Goal: Task Accomplishment & Management: Complete application form

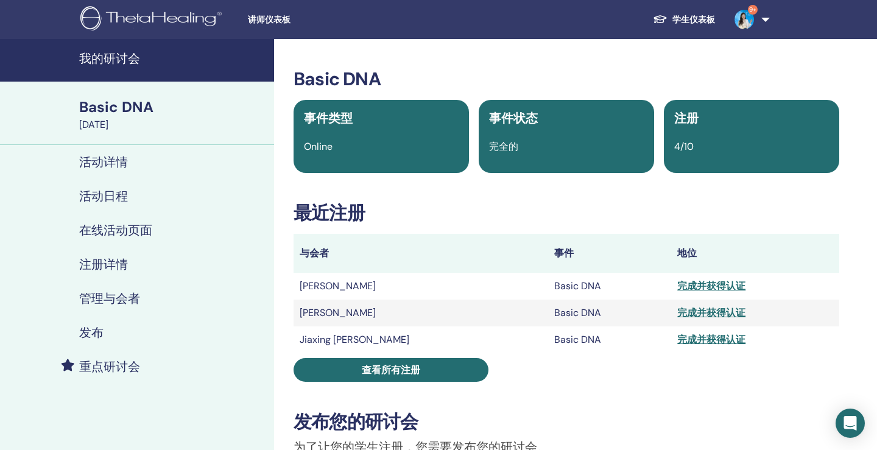
click at [135, 58] on h4 "我的研讨会" at bounding box center [173, 58] width 188 height 15
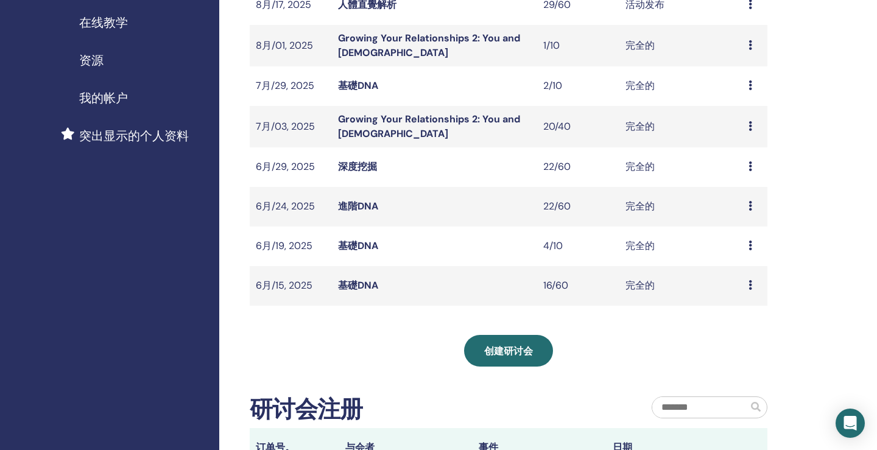
scroll to position [271, 0]
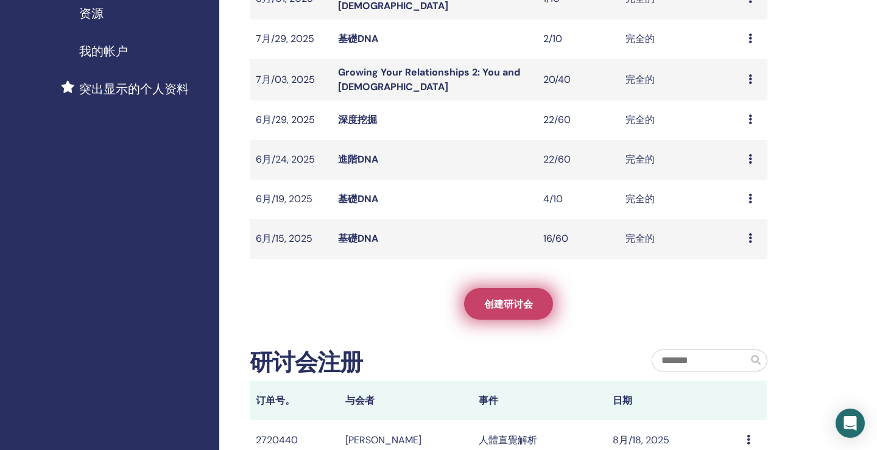
click at [486, 301] on span "创建研讨会" at bounding box center [508, 304] width 49 height 13
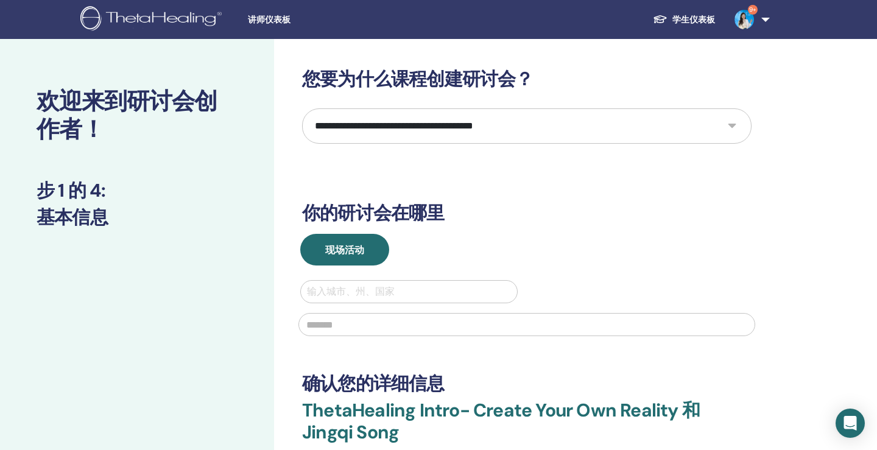
click at [431, 126] on select "**********" at bounding box center [526, 125] width 449 height 35
select select "****"
click at [302, 108] on select "**********" at bounding box center [526, 125] width 449 height 35
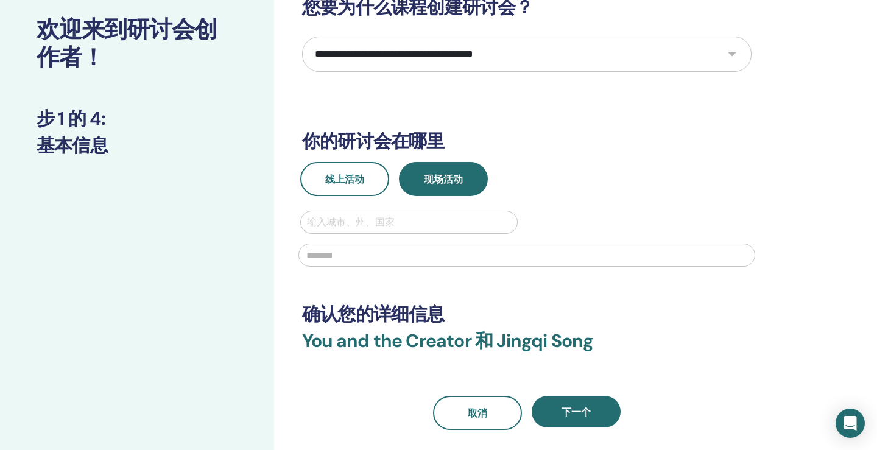
scroll to position [72, 0]
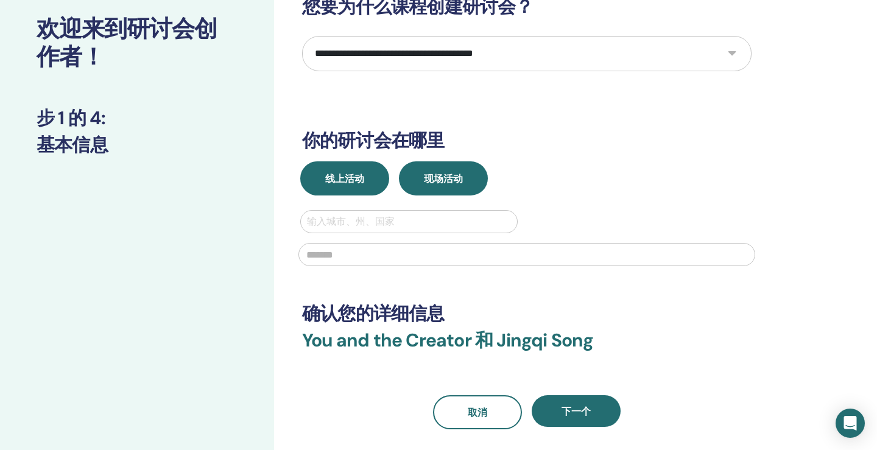
click at [351, 188] on button "线上活动" at bounding box center [344, 178] width 89 height 34
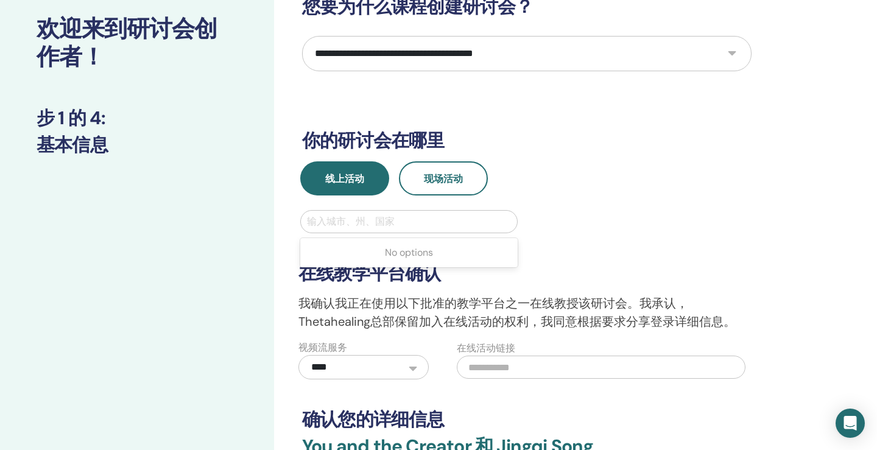
click at [385, 222] on div at bounding box center [409, 221] width 204 height 17
type input "*********"
click at [571, 233] on div "**********" at bounding box center [526, 294] width 471 height 169
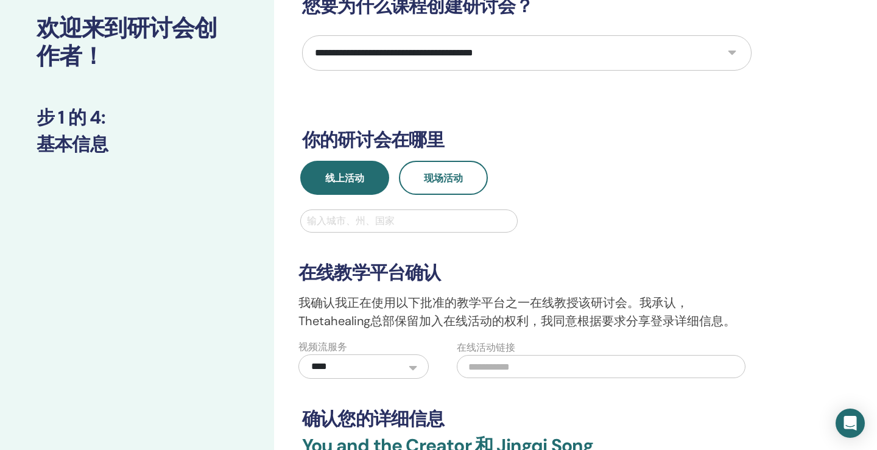
click at [431, 223] on div at bounding box center [409, 220] width 204 height 17
type input "*********"
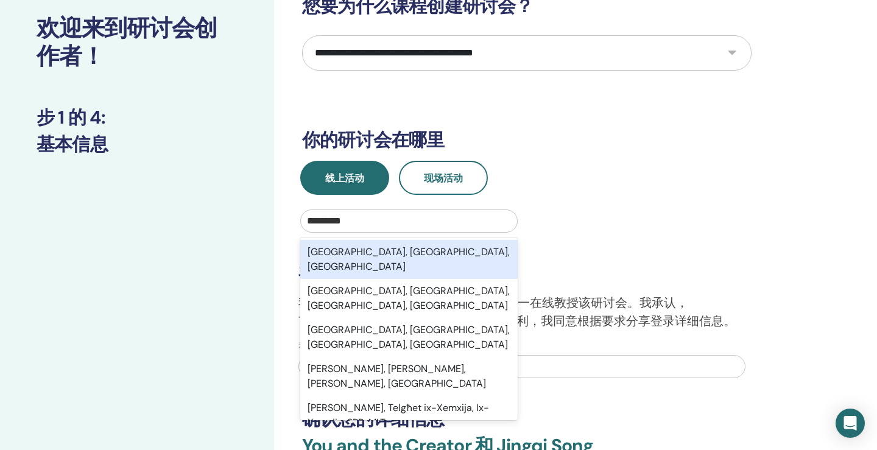
click at [448, 256] on div "Guangzhou, Guangdong, CHN" at bounding box center [408, 259] width 217 height 39
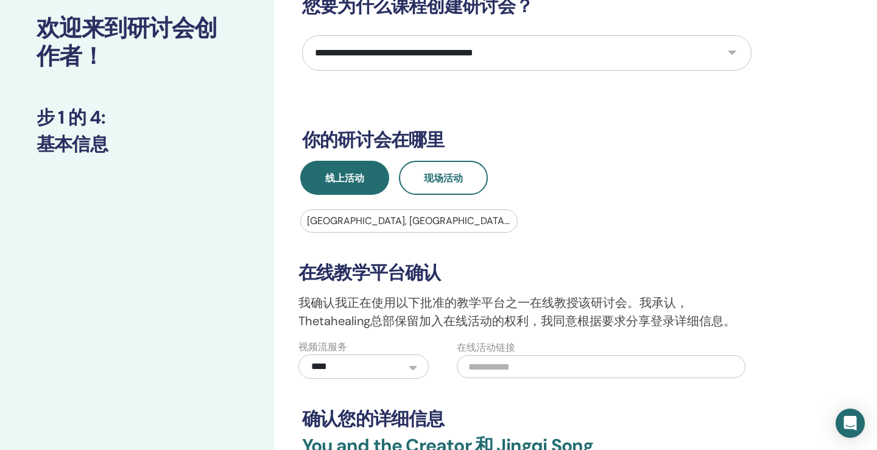
scroll to position [315, 0]
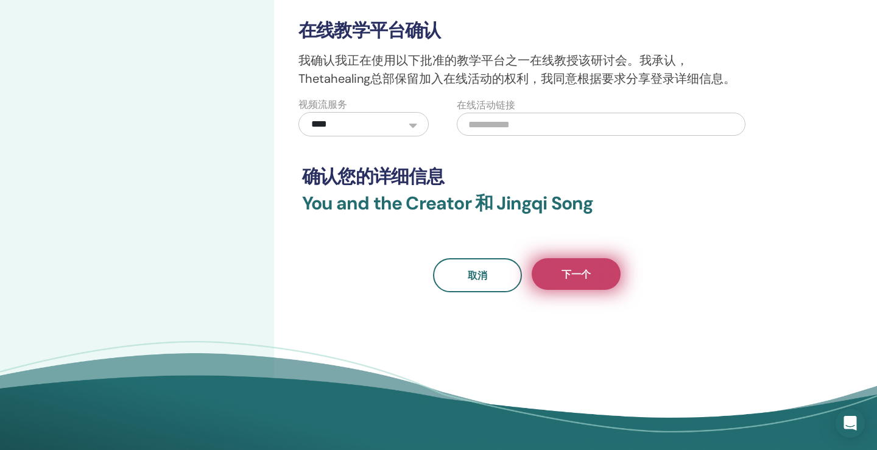
click at [584, 268] on span "下一个" at bounding box center [575, 274] width 29 height 13
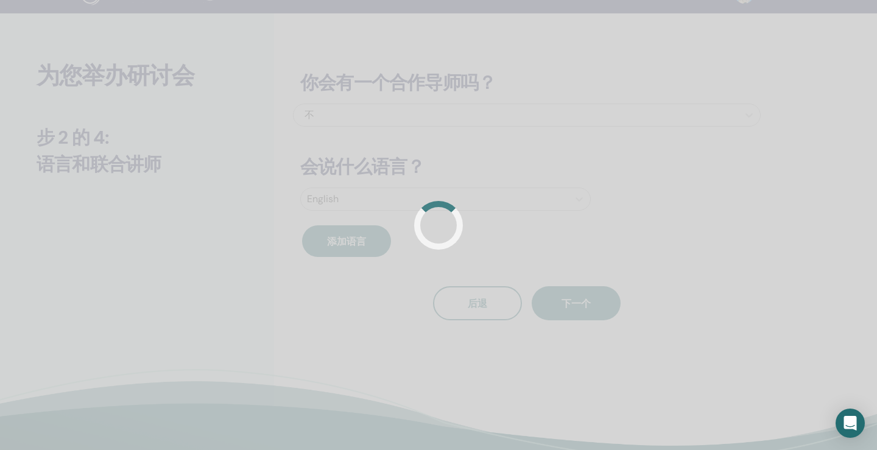
scroll to position [0, 0]
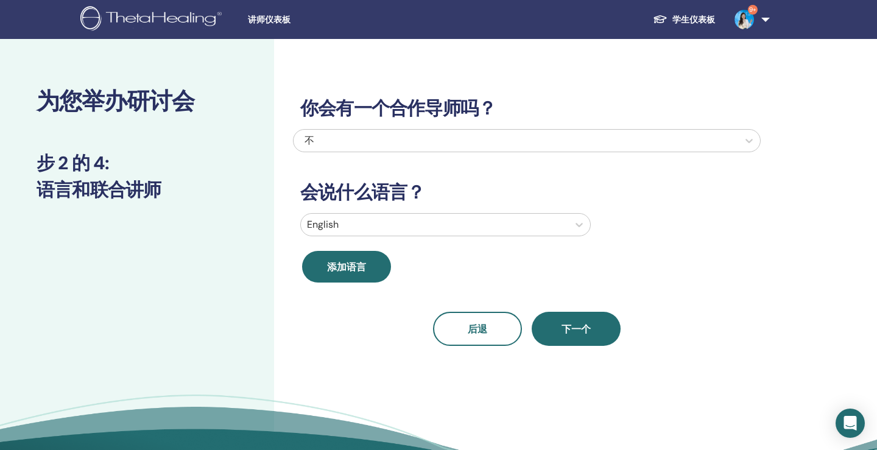
click at [373, 230] on div at bounding box center [434, 224] width 255 height 17
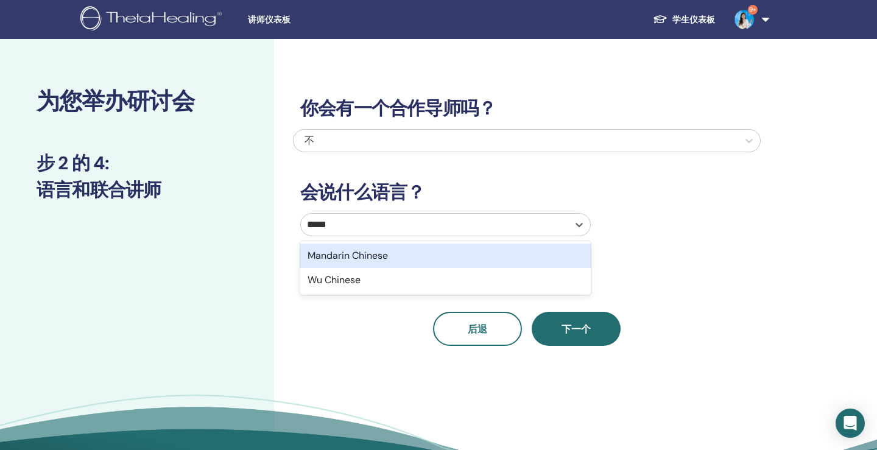
type input "*******"
click at [371, 261] on div "Mandarin Chinese" at bounding box center [445, 256] width 290 height 24
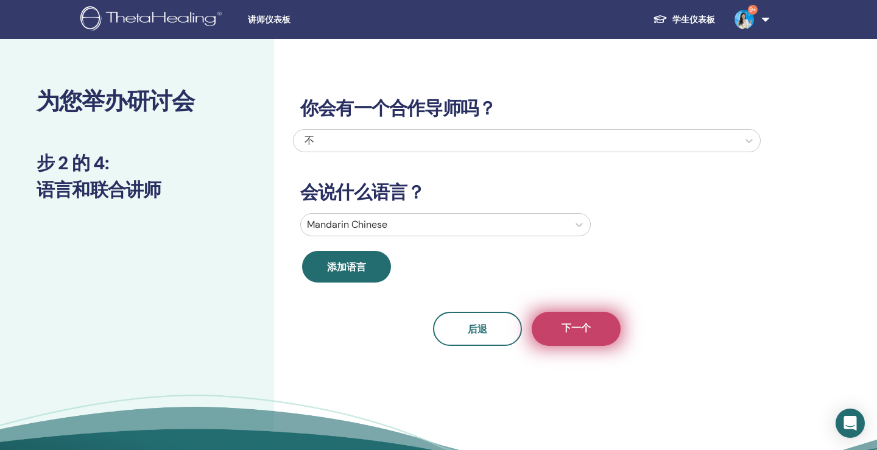
click at [589, 332] on span "下一个" at bounding box center [575, 328] width 29 height 15
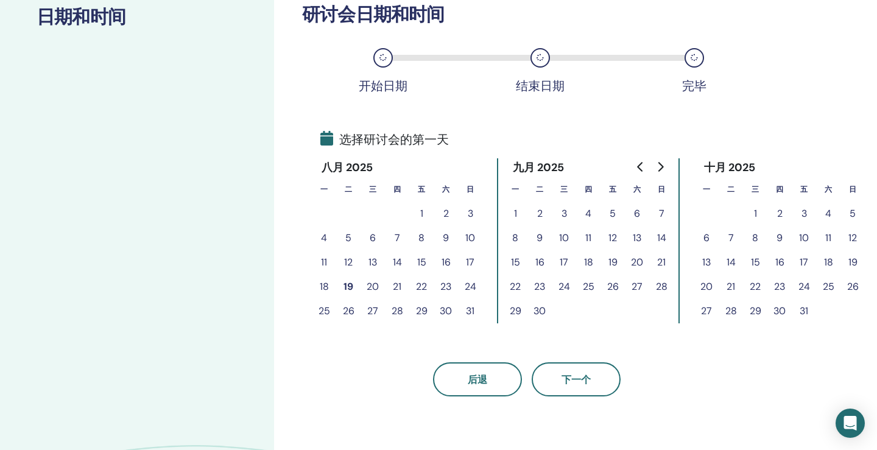
scroll to position [200, 0]
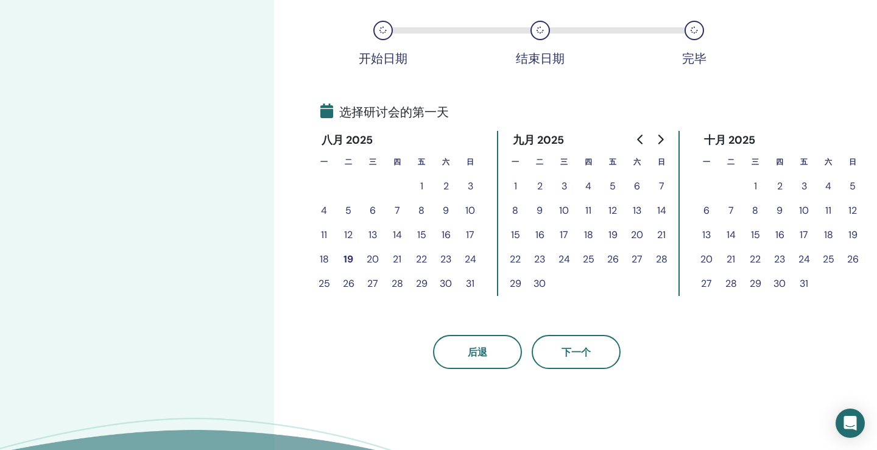
click at [377, 261] on button "20" at bounding box center [372, 259] width 24 height 24
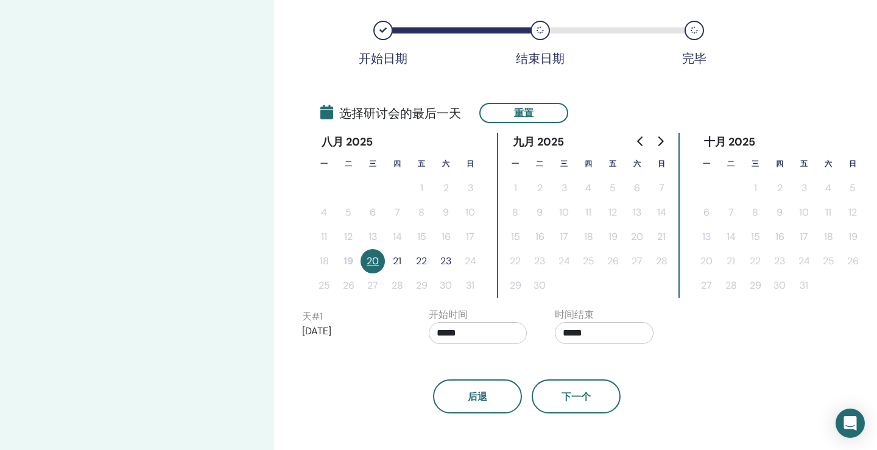
click at [396, 261] on button "21" at bounding box center [397, 261] width 24 height 24
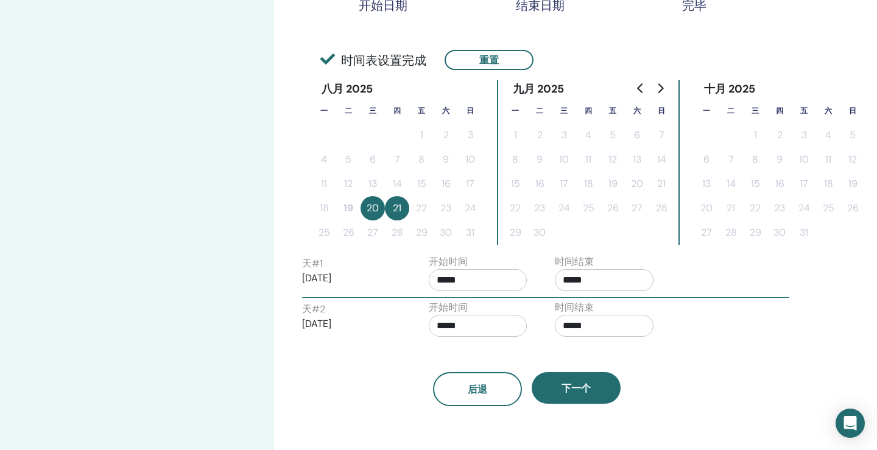
scroll to position [265, 0]
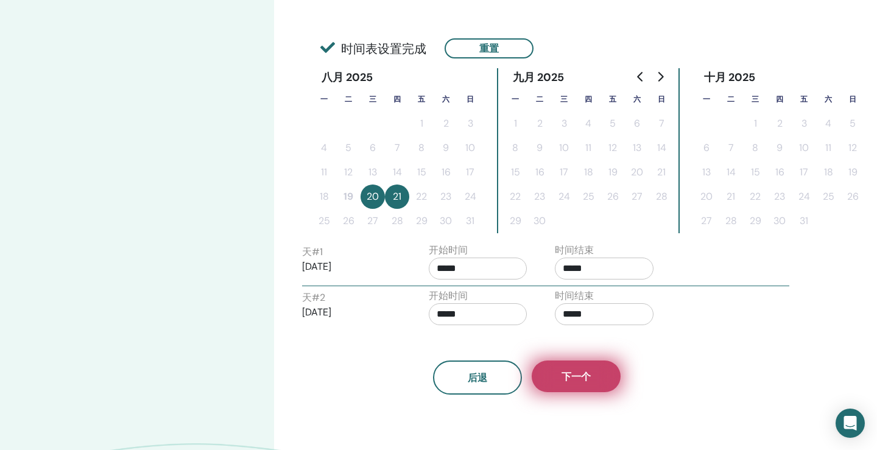
click at [591, 381] on button "下一个" at bounding box center [576, 376] width 89 height 32
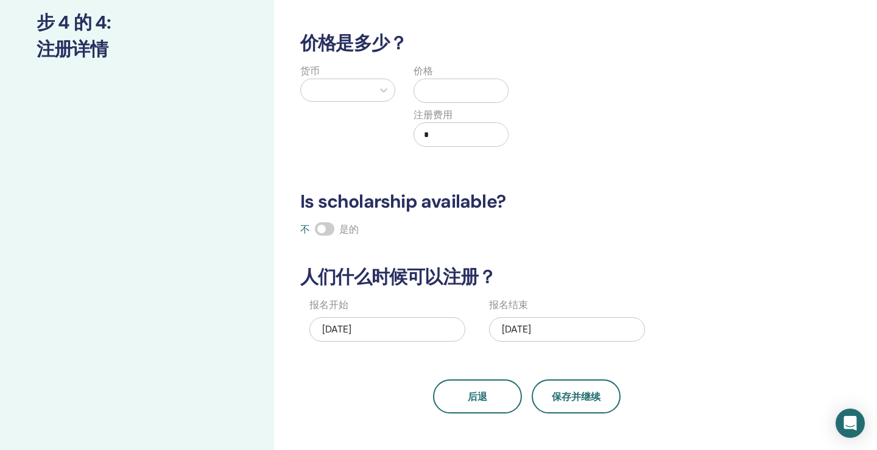
scroll to position [0, 0]
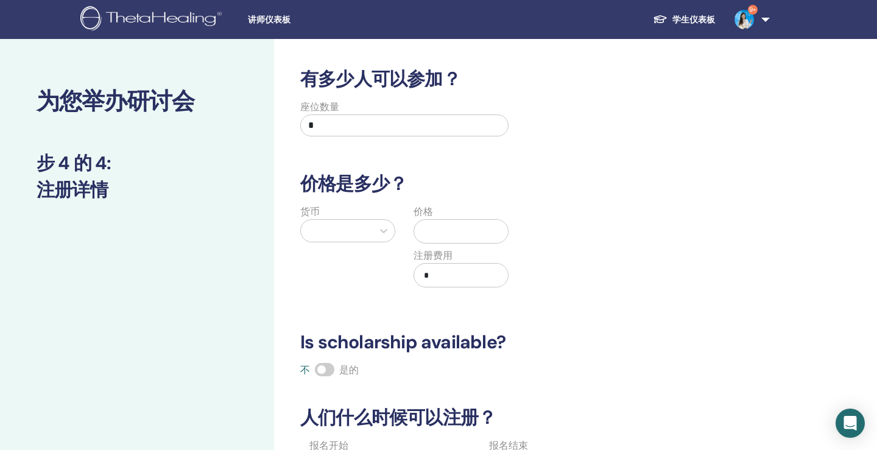
click at [350, 124] on input "*" at bounding box center [404, 125] width 208 height 22
type input "*"
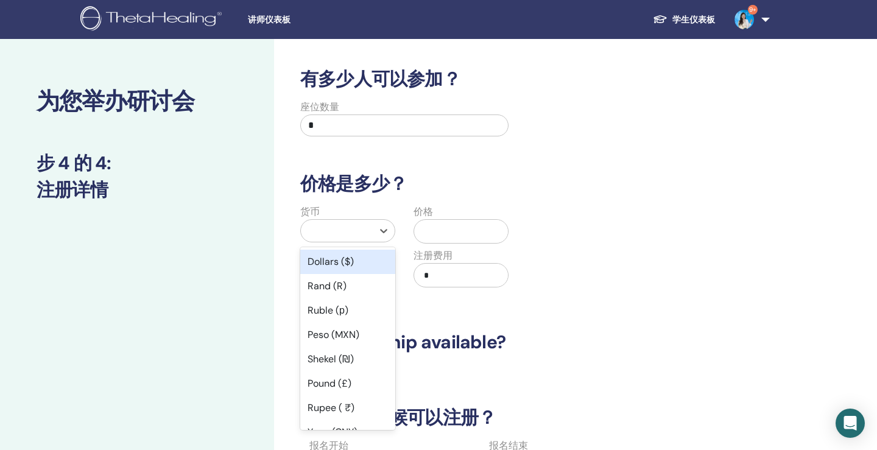
click at [354, 233] on div at bounding box center [337, 230] width 60 height 17
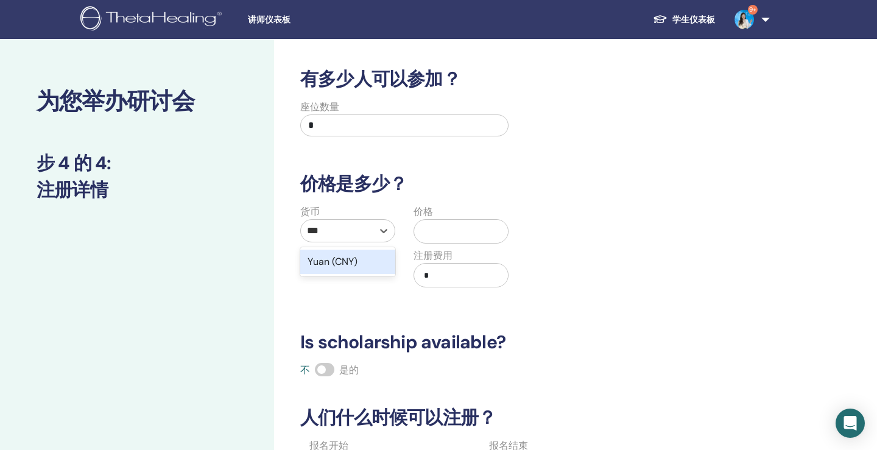
type input "****"
click at [383, 259] on div "Yuan (CNY)" at bounding box center [347, 262] width 95 height 24
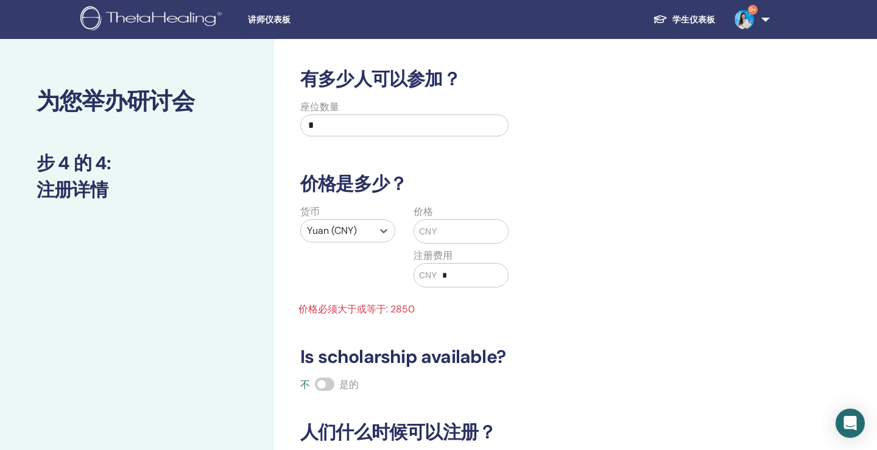
click at [471, 229] on input "text" at bounding box center [472, 231] width 71 height 23
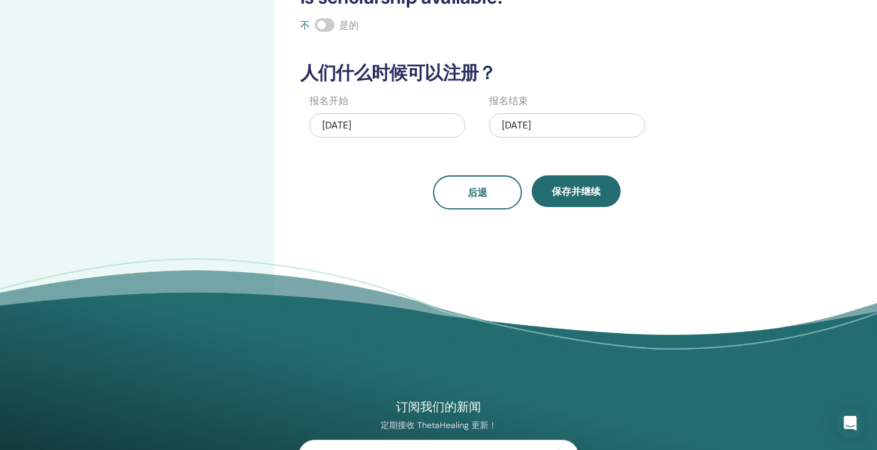
scroll to position [339, 0]
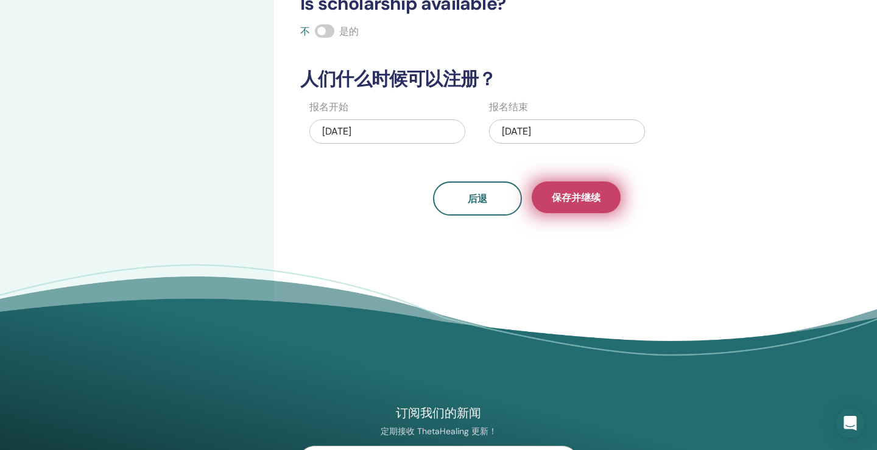
type input "****"
click at [584, 195] on span "保存并继续" at bounding box center [576, 197] width 49 height 13
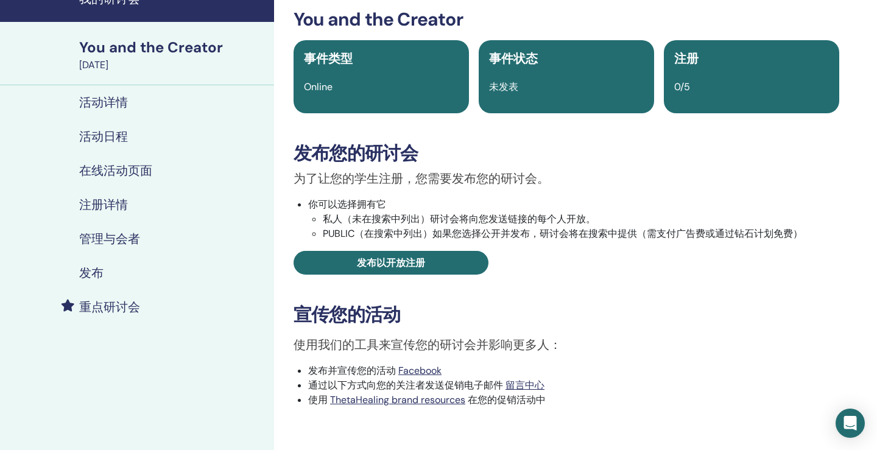
scroll to position [72, 0]
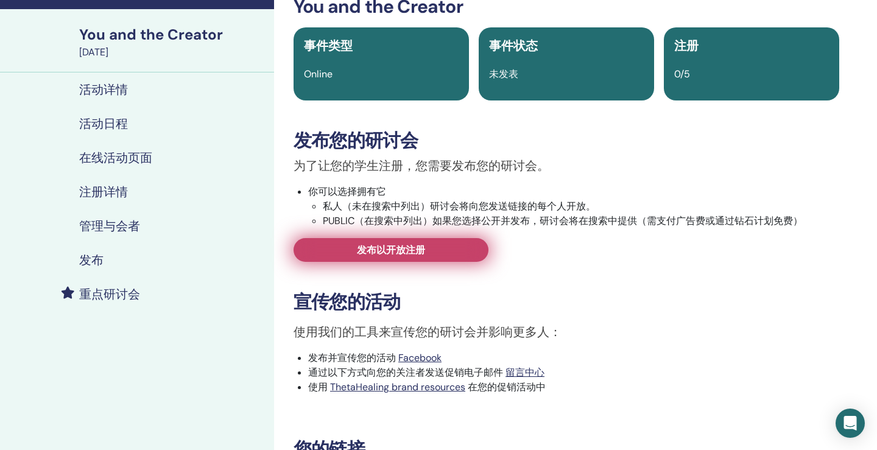
click at [420, 255] on span "发布以开放注册" at bounding box center [391, 250] width 68 height 13
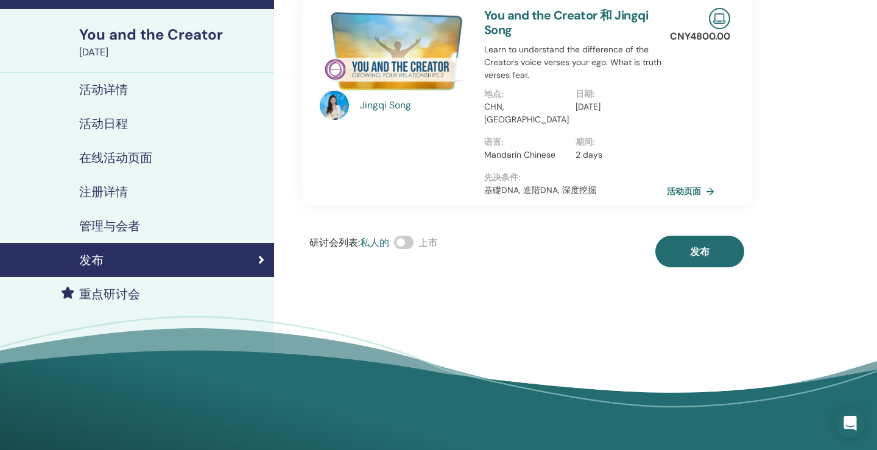
click at [655, 247] on div "研讨会列表 : 私人的 上市 发布" at bounding box center [526, 252] width 449 height 32
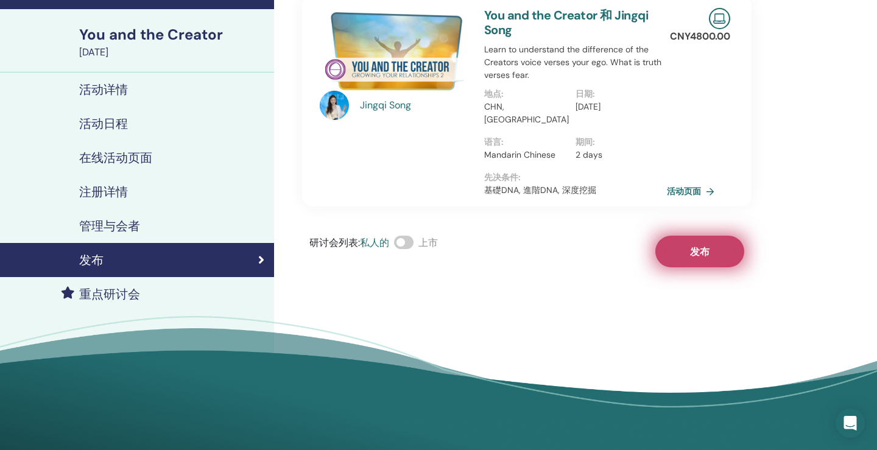
click at [675, 241] on button "发布" at bounding box center [699, 252] width 89 height 32
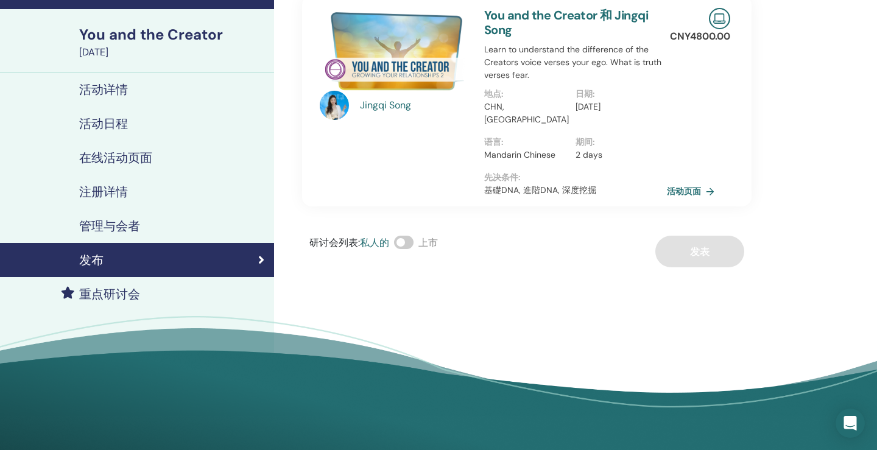
scroll to position [68, 0]
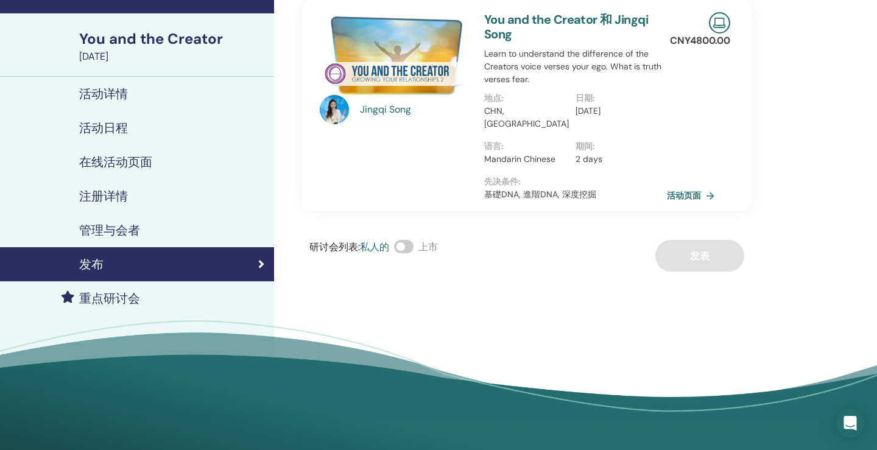
click at [148, 297] on div "重点研讨会" at bounding box center [137, 298] width 255 height 15
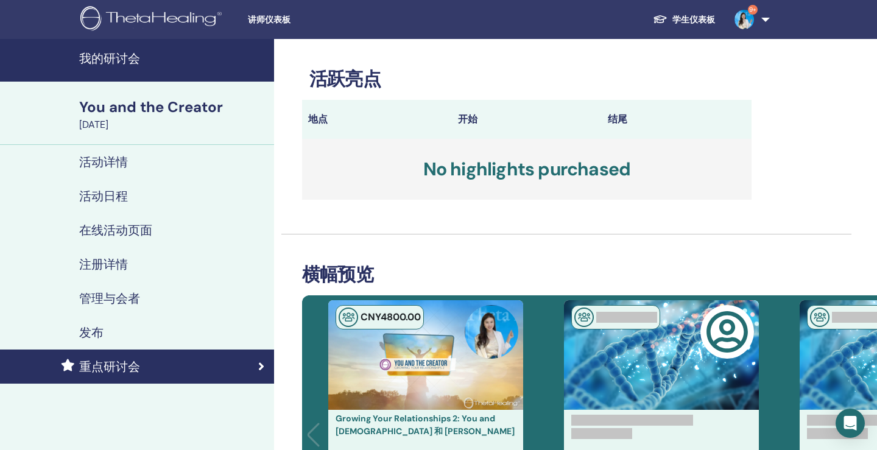
click at [148, 164] on div "活动详情" at bounding box center [137, 162] width 255 height 15
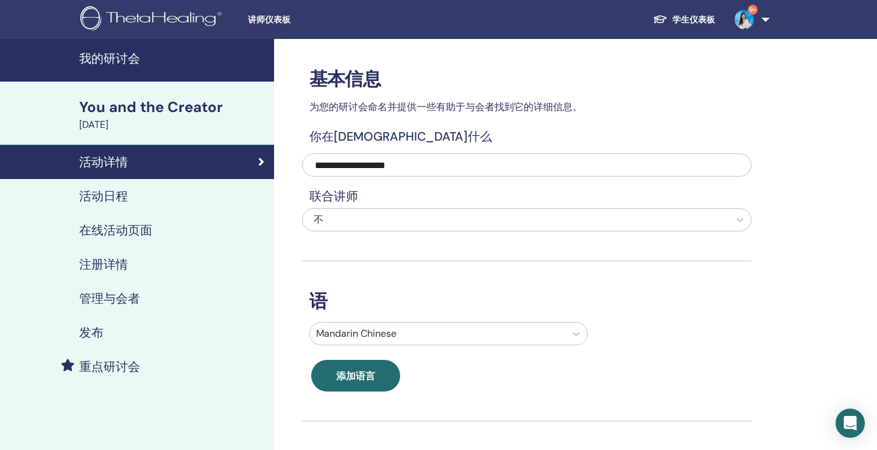
click at [123, 196] on h4 "活动日程" at bounding box center [103, 196] width 49 height 15
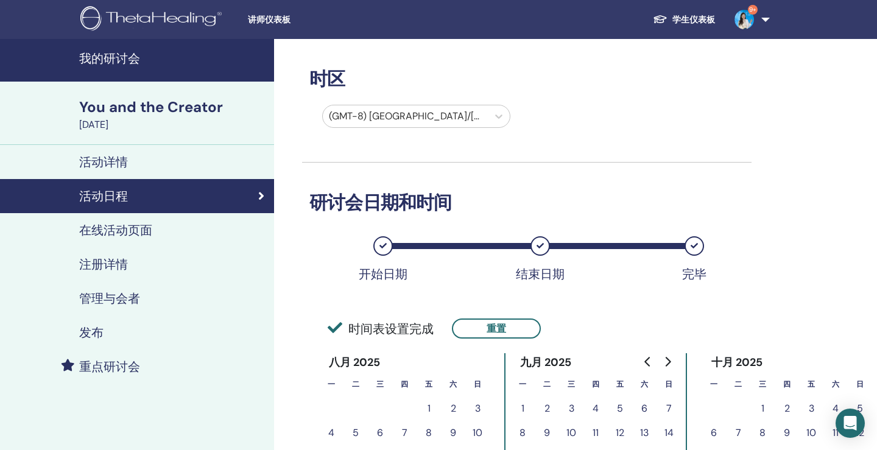
click at [135, 228] on h4 "在线活动页面" at bounding box center [115, 230] width 73 height 15
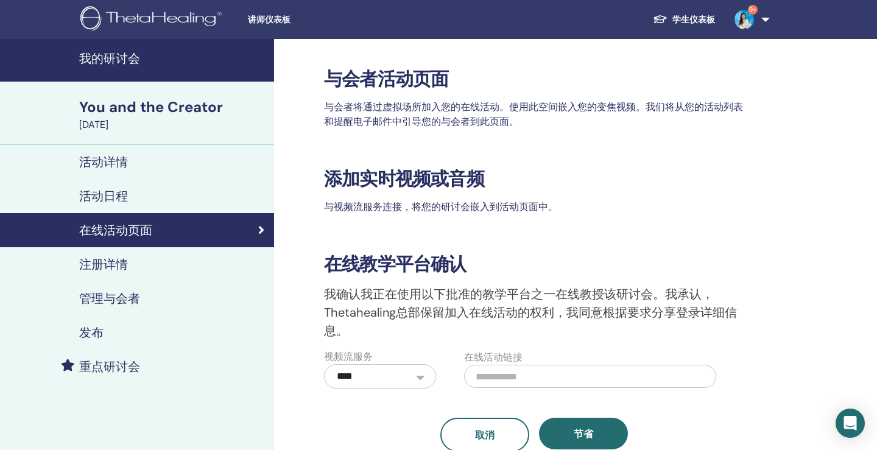
click at [138, 261] on div "注册详情" at bounding box center [137, 264] width 255 height 15
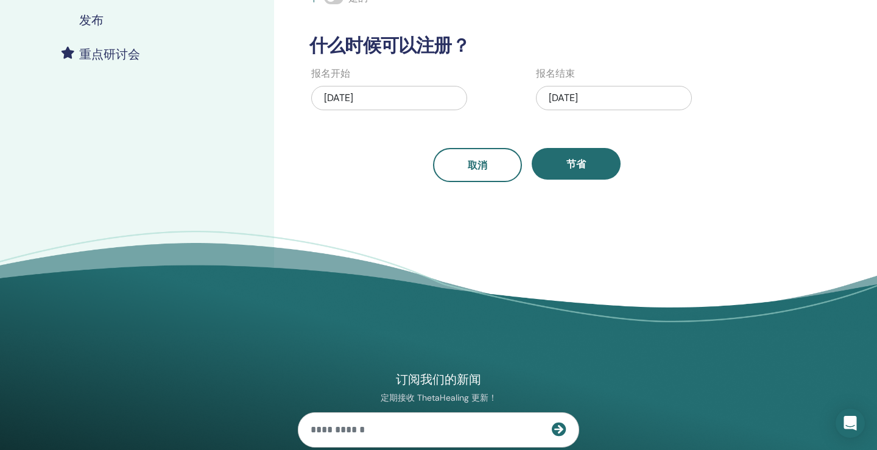
scroll to position [178, 0]
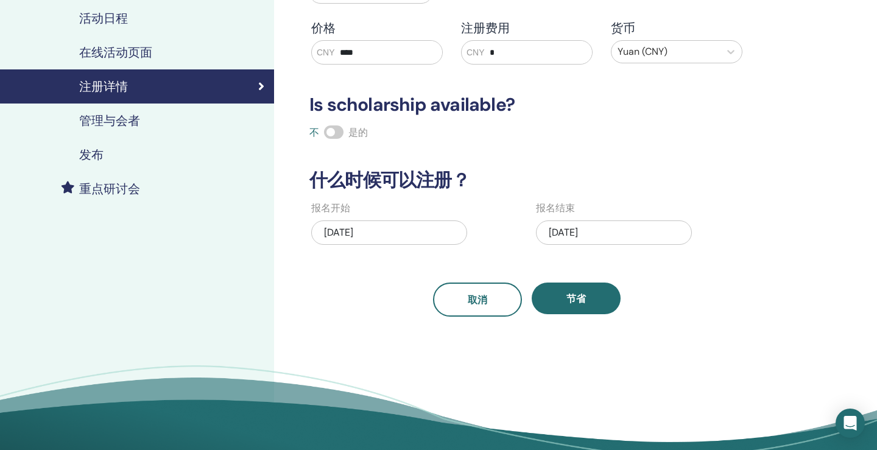
click at [134, 121] on h4 "管理与会者" at bounding box center [109, 120] width 61 height 15
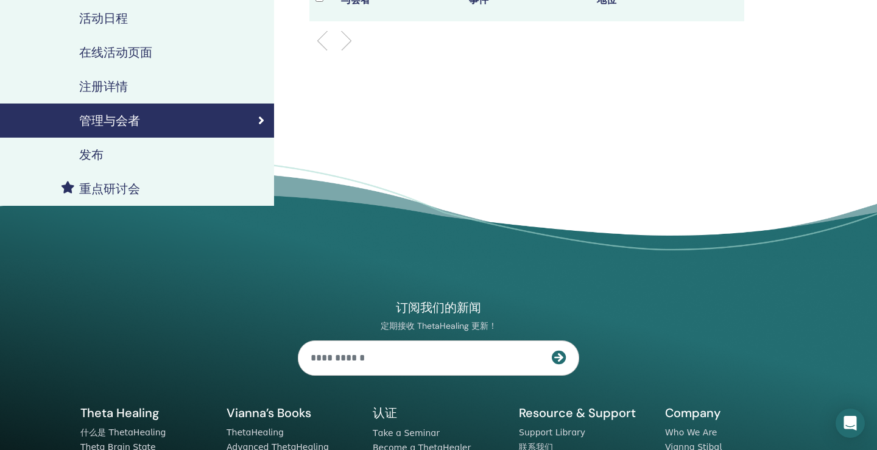
click at [113, 164] on link "发布" at bounding box center [137, 155] width 274 height 34
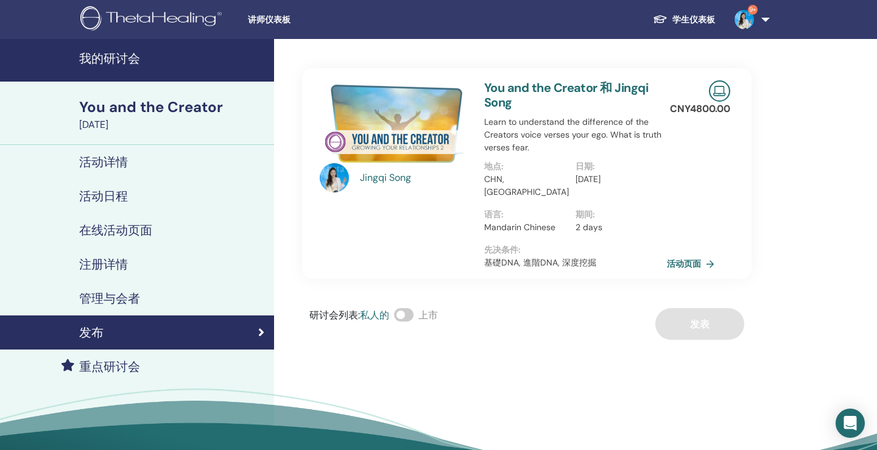
click at [158, 113] on div "You and the Creator" at bounding box center [173, 107] width 188 height 21
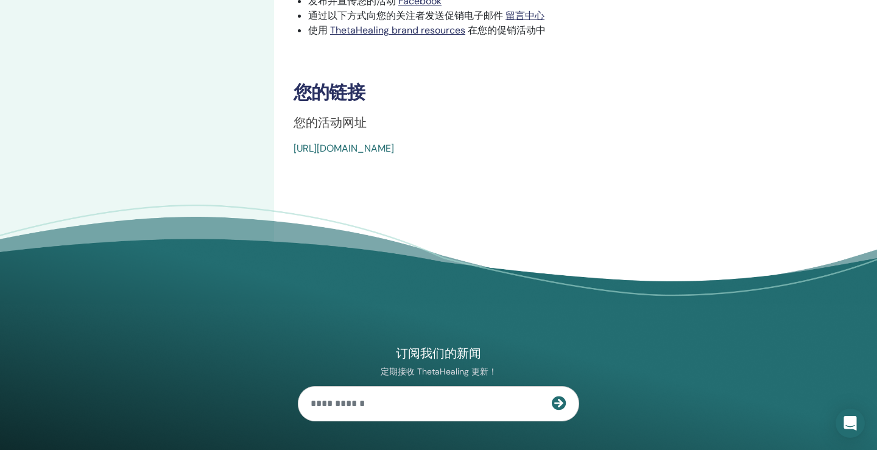
scroll to position [392, 0]
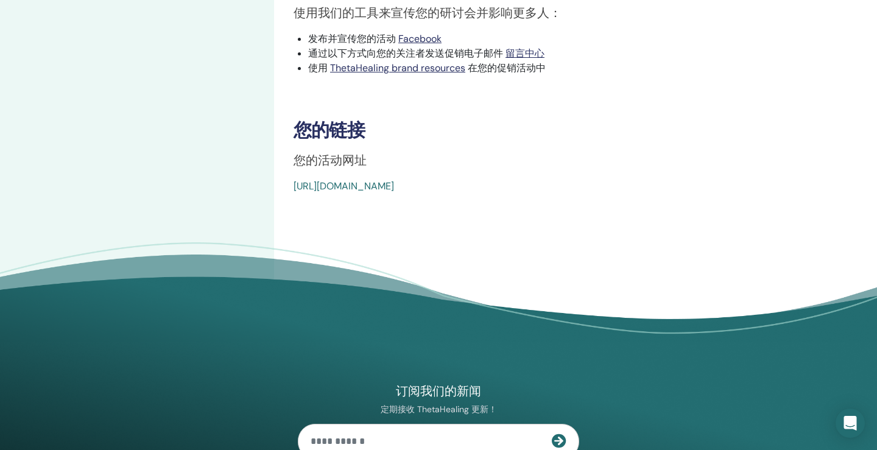
drag, startPoint x: 616, startPoint y: 189, endPoint x: 284, endPoint y: 188, distance: 332.5
copy link "https://www.thetahealing.com/seminar-375196-details.html"
